Goal: Task Accomplishment & Management: Complete application form

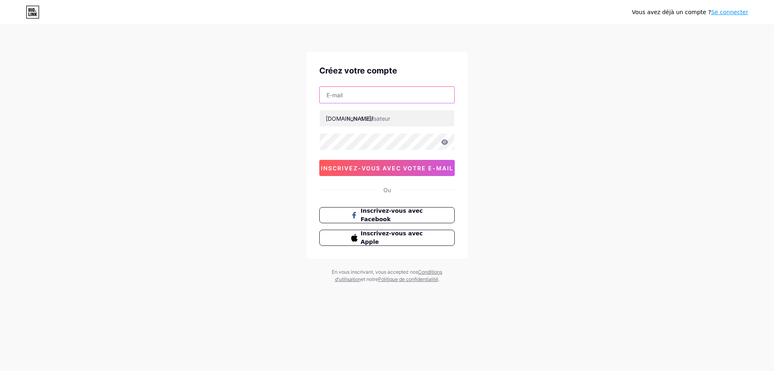
click at [363, 94] on input "text" at bounding box center [387, 95] width 135 height 16
type input "[EMAIL_ADDRESS][DOMAIN_NAME]"
click at [387, 168] on font "inscrivez-vous avec votre e-mail" at bounding box center [387, 168] width 133 height 7
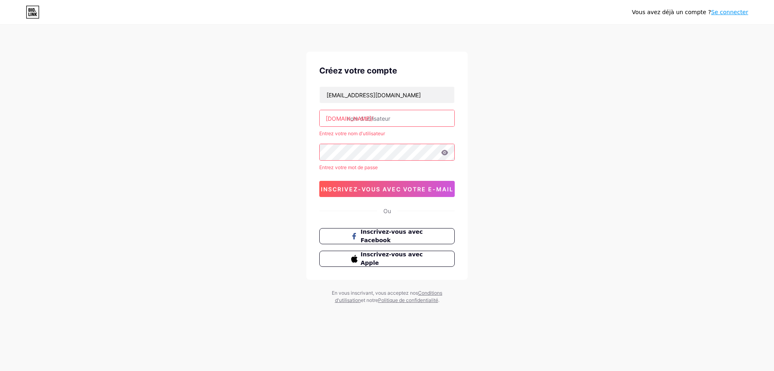
click at [398, 118] on input "text" at bounding box center [387, 118] width 135 height 16
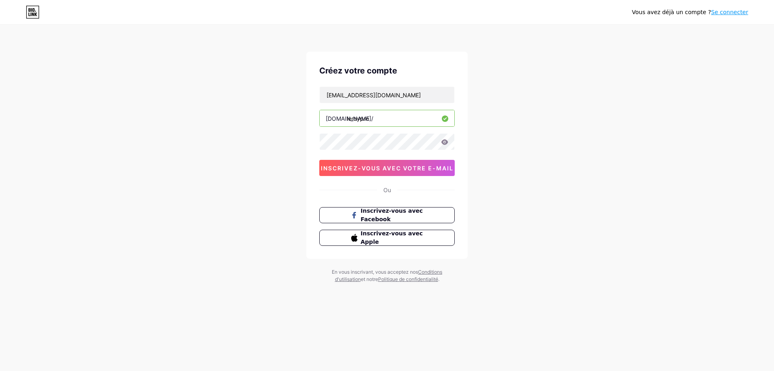
type input "leroypro"
click at [308, 140] on div "Créez votre compte [EMAIL_ADDRESS][DOMAIN_NAME] [DOMAIN_NAME]/ leroypro 0cAFcWe…" at bounding box center [386, 155] width 161 height 207
click at [411, 168] on font "inscrivez-vous avec votre e-mail" at bounding box center [387, 168] width 133 height 7
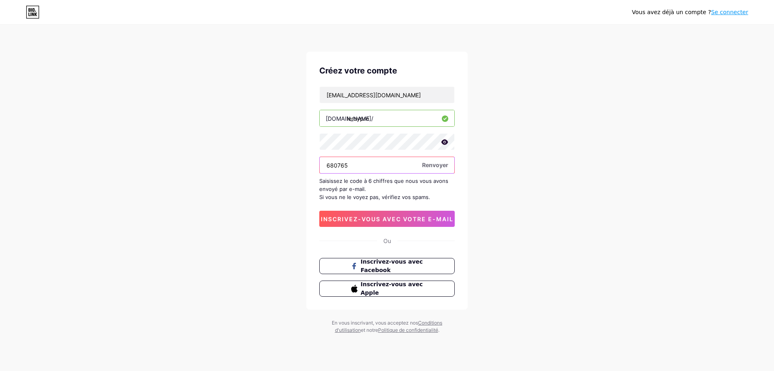
type input "680765"
click at [369, 162] on input "680765" at bounding box center [387, 165] width 135 height 16
click at [439, 164] on font "Renvoyer" at bounding box center [435, 164] width 26 height 7
click at [359, 164] on input "680765" at bounding box center [387, 165] width 135 height 16
click at [369, 167] on input "680765" at bounding box center [387, 165] width 135 height 16
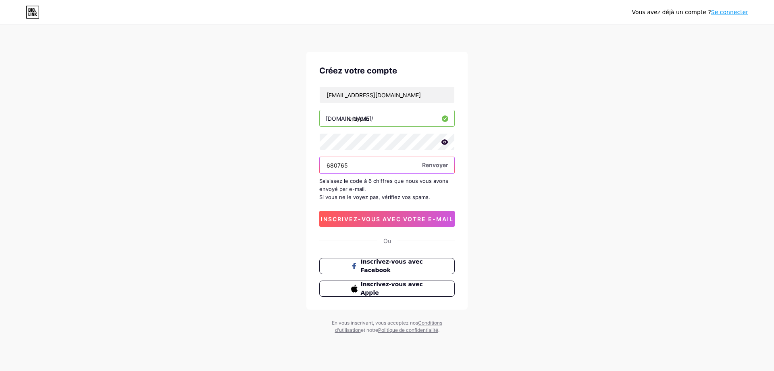
click at [354, 161] on input "680765" at bounding box center [387, 165] width 135 height 16
drag, startPoint x: 353, startPoint y: 163, endPoint x: 312, endPoint y: 164, distance: 41.2
click at [312, 164] on div "Créez votre compte [EMAIL_ADDRESS][DOMAIN_NAME] [DOMAIN_NAME]/ leroypro 680765 …" at bounding box center [386, 181] width 161 height 258
click at [621, 155] on div "Vous avez déjà un compte ? Se connecter Créez votre compte [EMAIL_ADDRESS][DOMA…" at bounding box center [387, 179] width 774 height 359
click at [382, 217] on font "inscrivez-vous avec votre e-mail" at bounding box center [387, 218] width 133 height 7
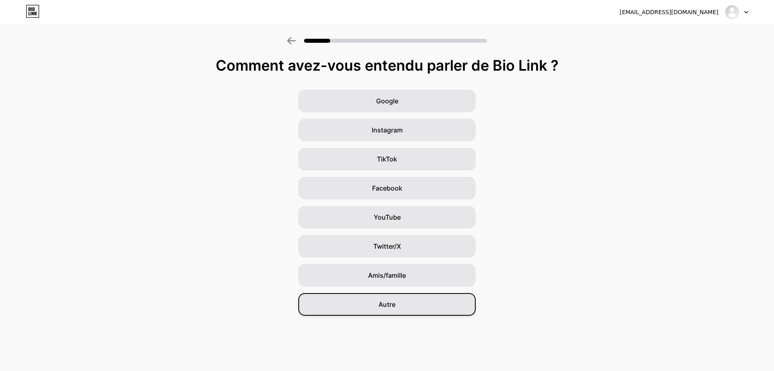
click at [365, 306] on div "Autre" at bounding box center [386, 304] width 177 height 23
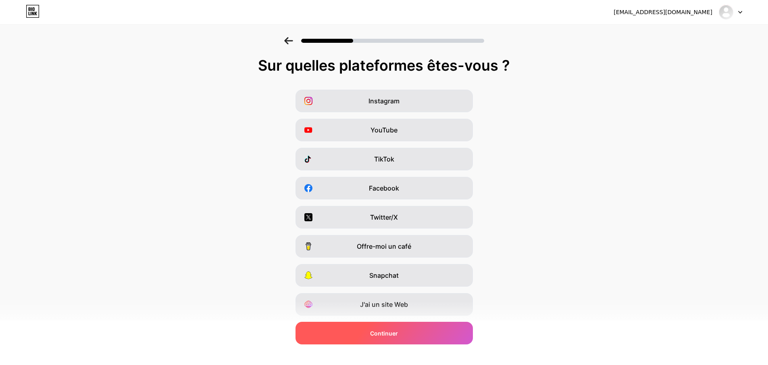
click at [387, 334] on font "Continuer" at bounding box center [384, 332] width 28 height 7
click at [384, 333] on font "Continuer" at bounding box center [384, 332] width 28 height 7
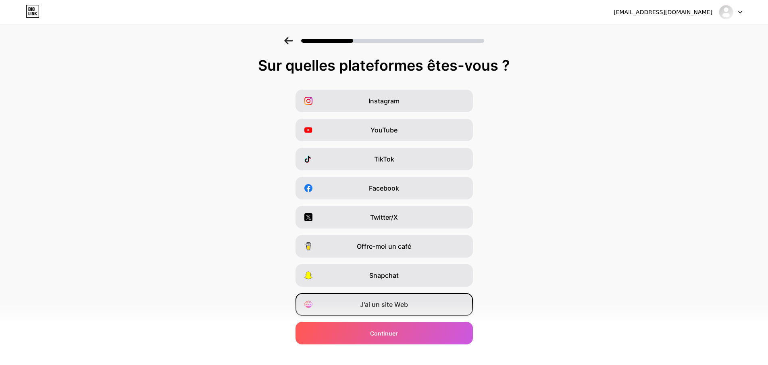
click at [381, 301] on font "J'ai un site Web" at bounding box center [384, 304] width 48 height 8
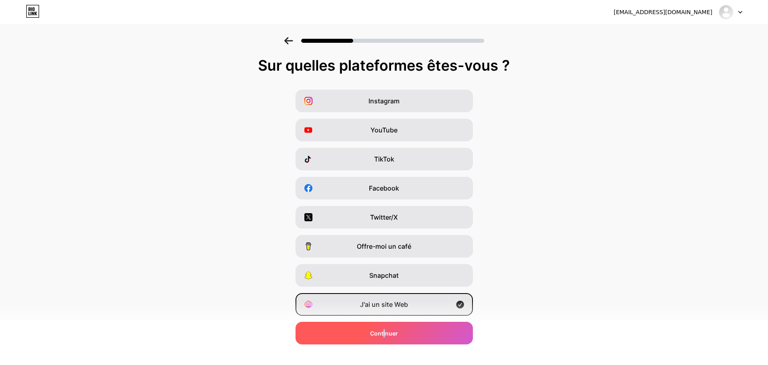
click at [388, 333] on font "Continuer" at bounding box center [384, 332] width 28 height 7
